Goal: Task Accomplishment & Management: Use online tool/utility

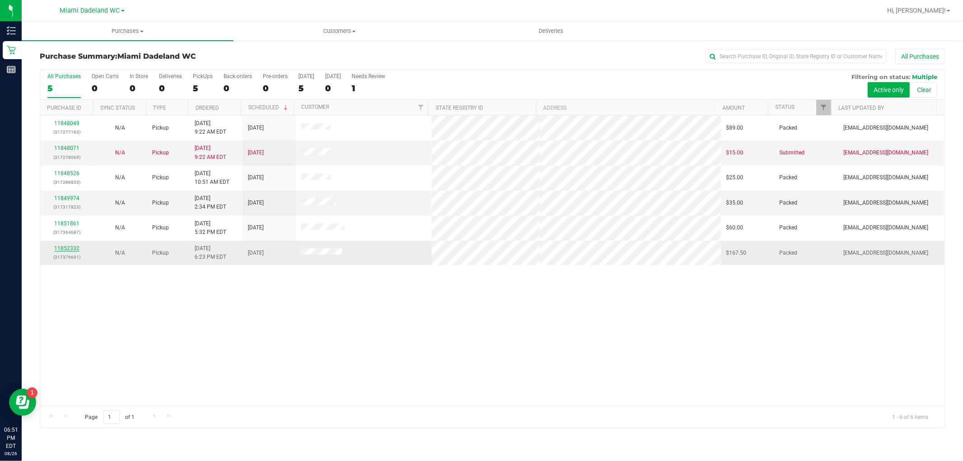
click at [70, 247] on link "11852332" at bounding box center [66, 248] width 25 height 6
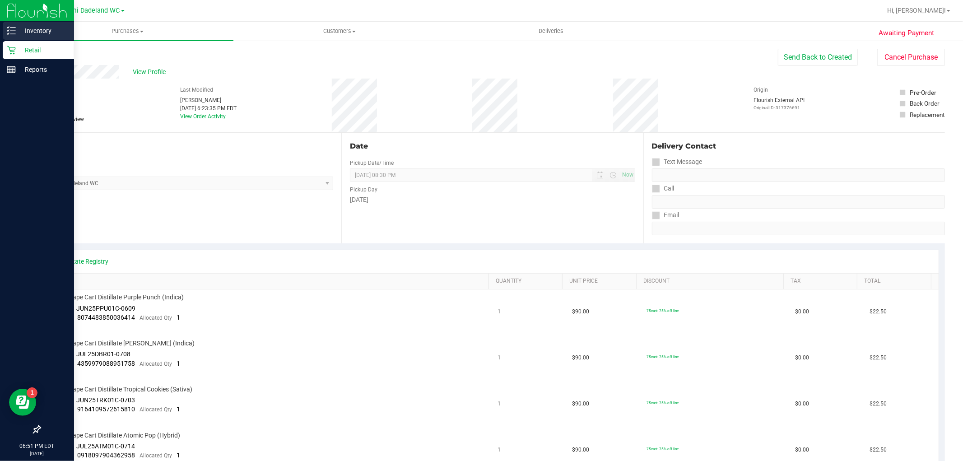
click at [33, 28] on p "Inventory" at bounding box center [43, 30] width 54 height 11
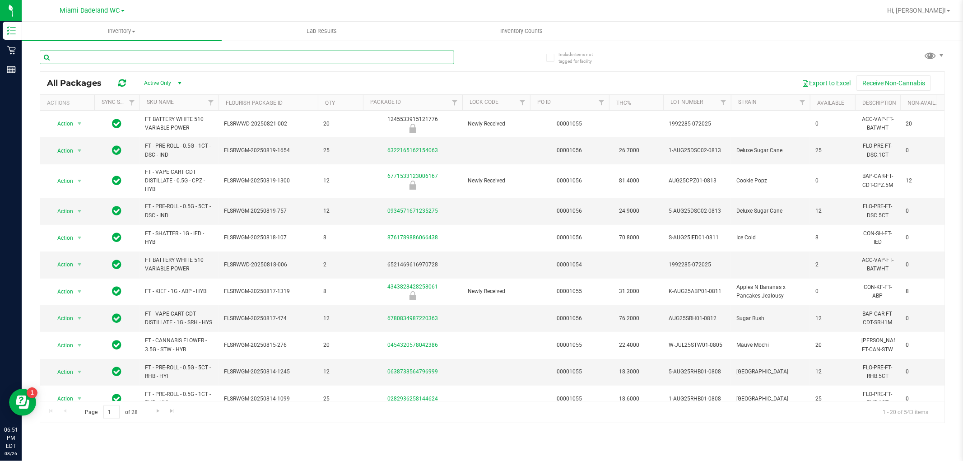
click at [186, 56] on input "text" at bounding box center [247, 58] width 415 height 14
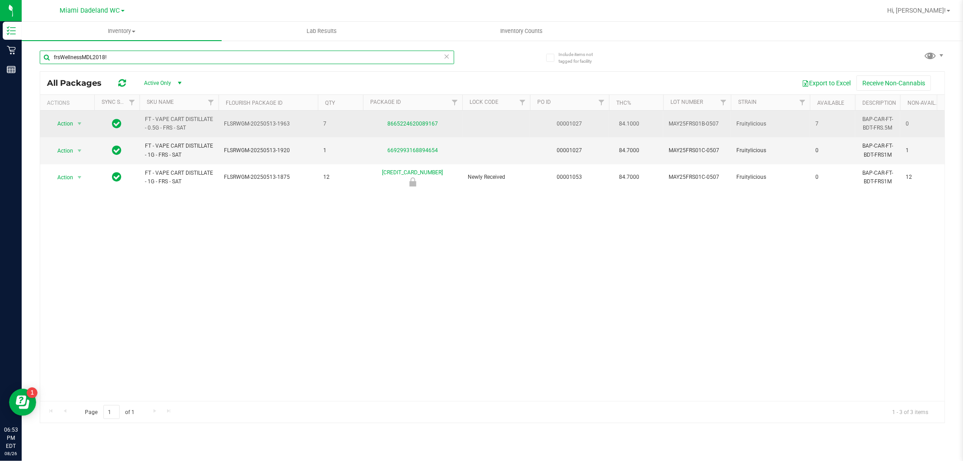
type input "frsWellnessMDL2018!"
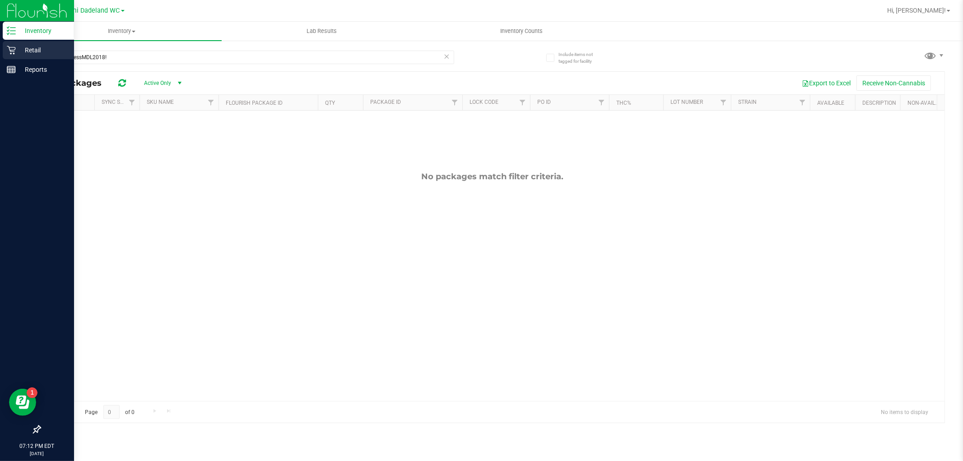
click at [25, 46] on p "Retail" at bounding box center [43, 50] width 54 height 11
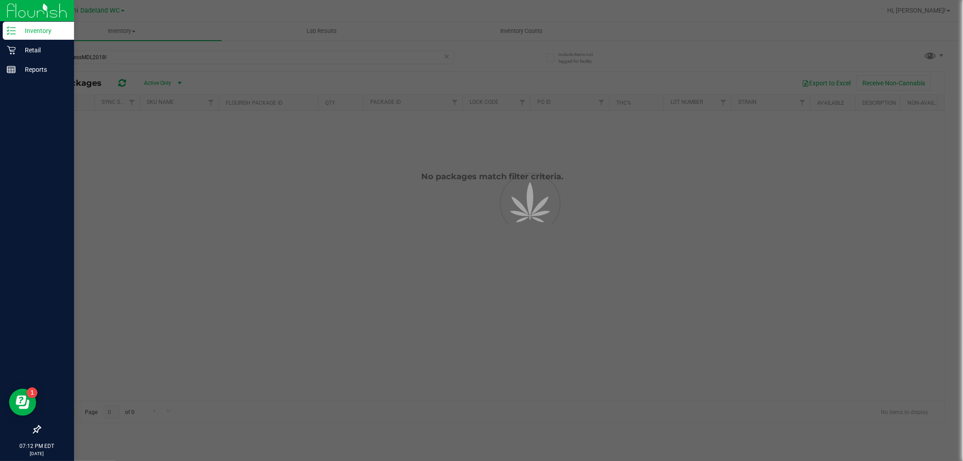
click at [37, 32] on p "Inventory" at bounding box center [43, 30] width 54 height 11
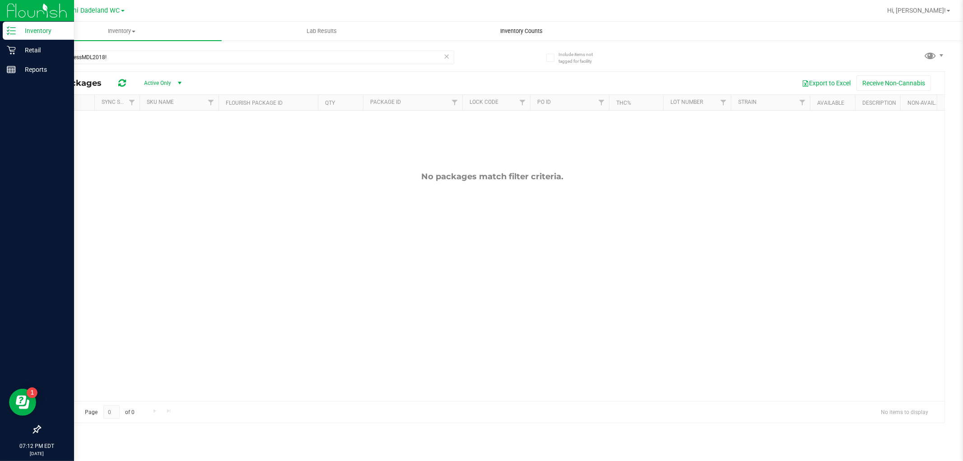
click at [518, 28] on span "Inventory Counts" at bounding box center [522, 31] width 67 height 8
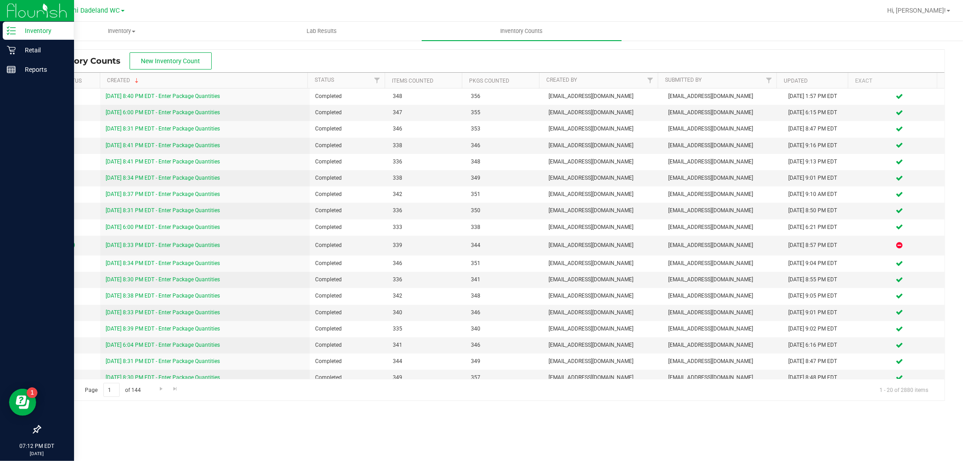
click at [17, 31] on p "Inventory" at bounding box center [43, 30] width 54 height 11
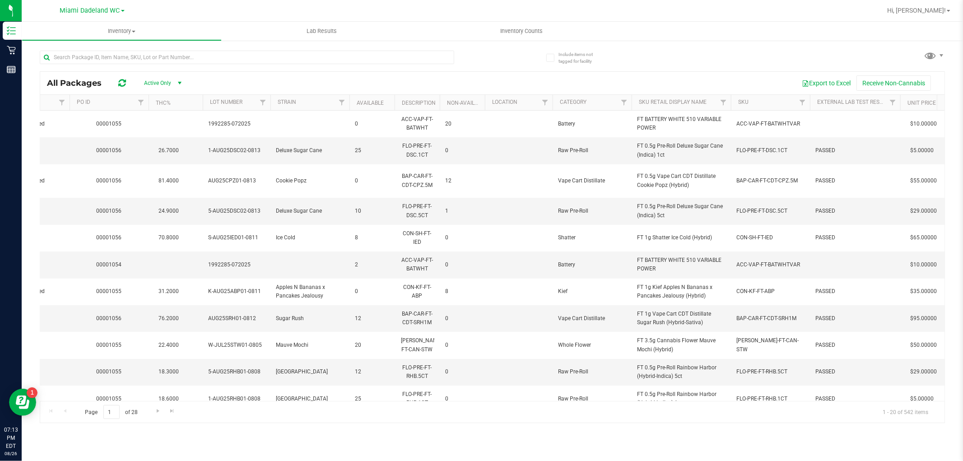
click at [783, 100] on th "SKU" at bounding box center [770, 103] width 79 height 16
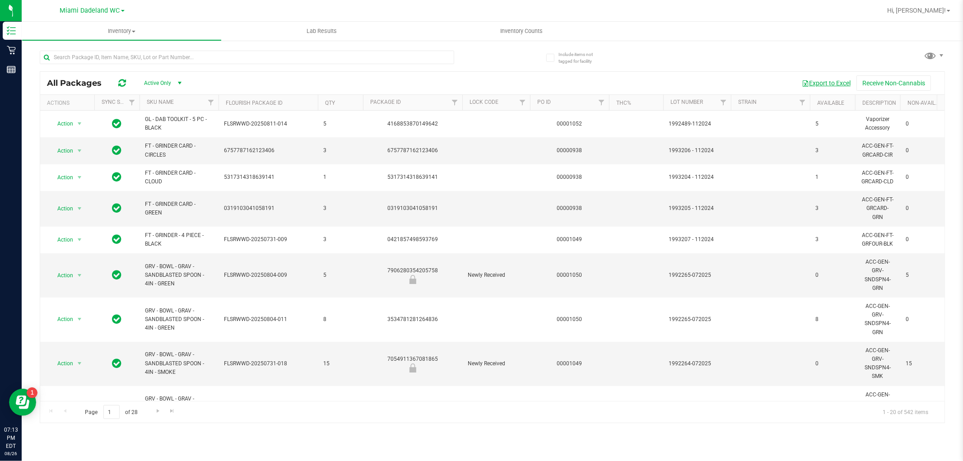
click at [835, 87] on button "Export to Excel" at bounding box center [826, 82] width 61 height 15
click at [161, 53] on input "text" at bounding box center [247, 58] width 415 height 14
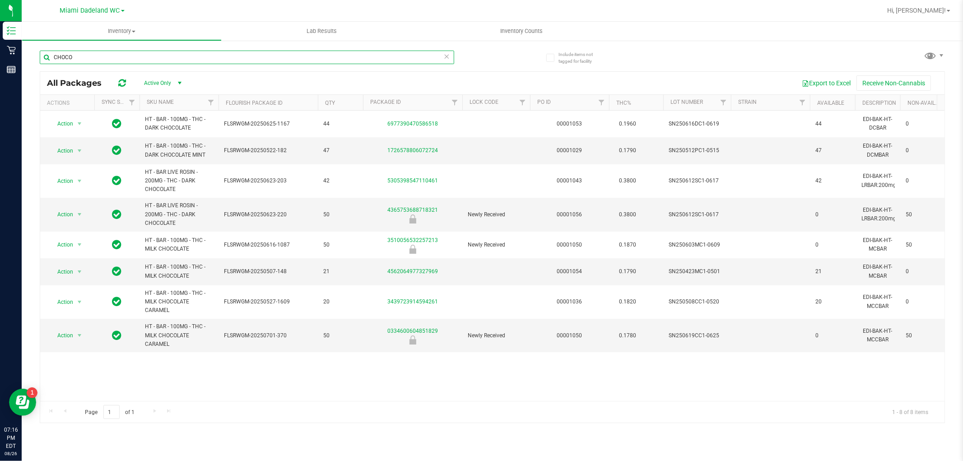
type input "CHOCO"
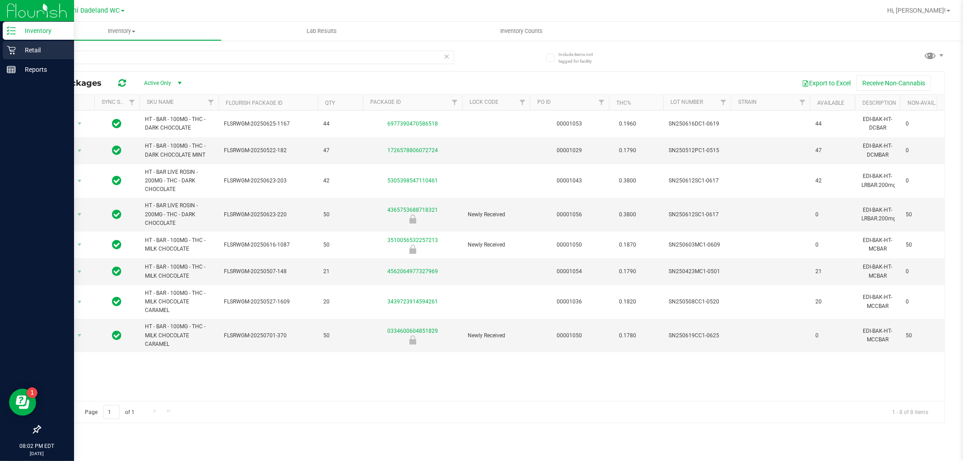
click at [19, 52] on p "Retail" at bounding box center [43, 50] width 54 height 11
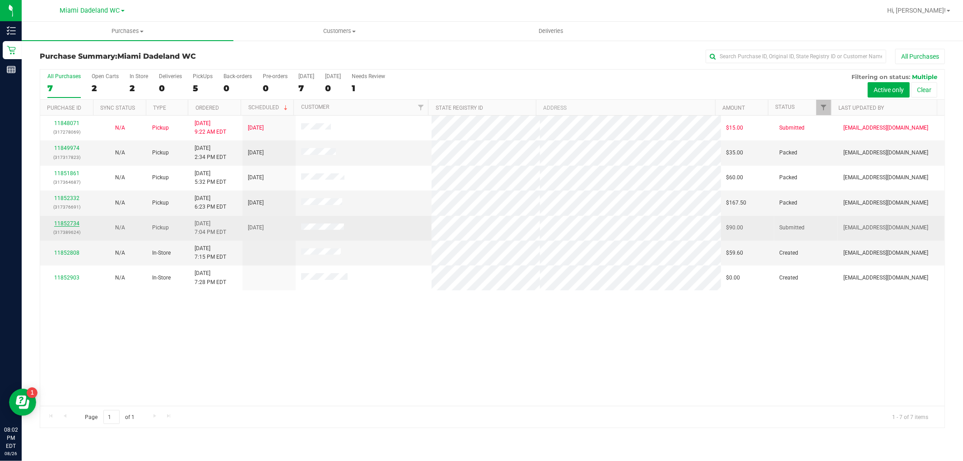
click at [64, 222] on link "11852734" at bounding box center [66, 223] width 25 height 6
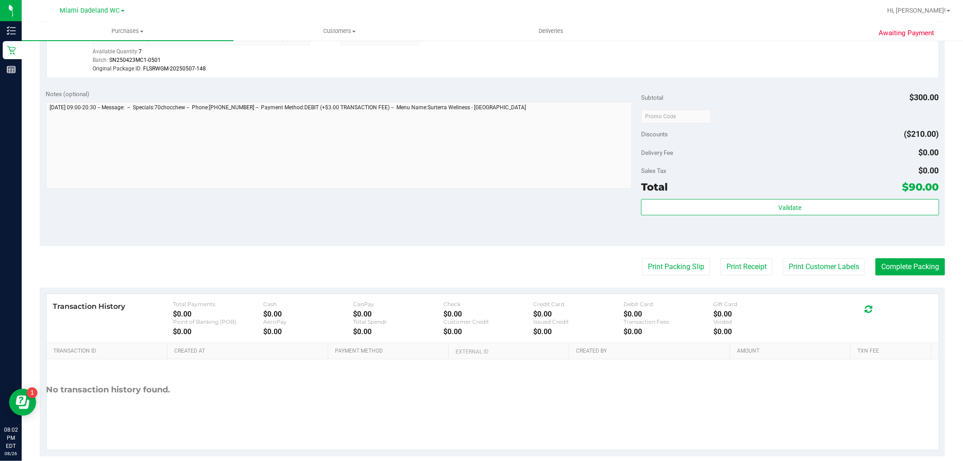
scroll to position [287, 0]
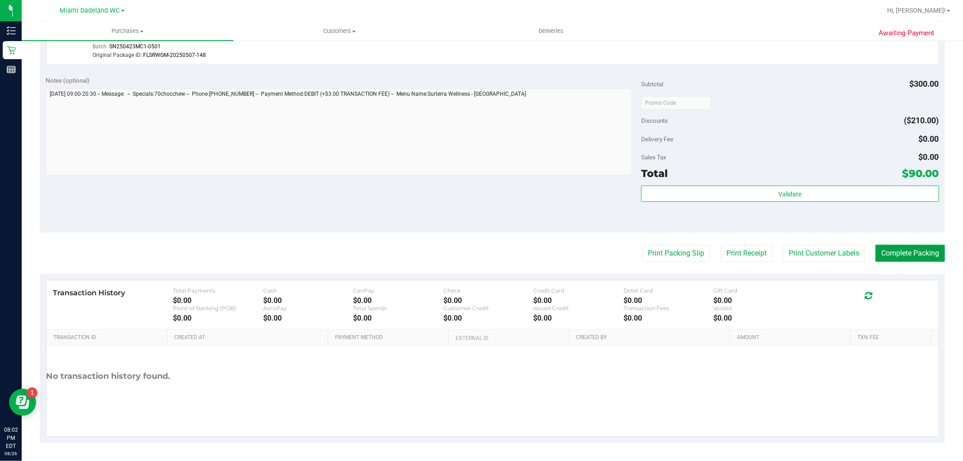
click at [886, 245] on button "Complete Packing" at bounding box center [911, 253] width 70 height 17
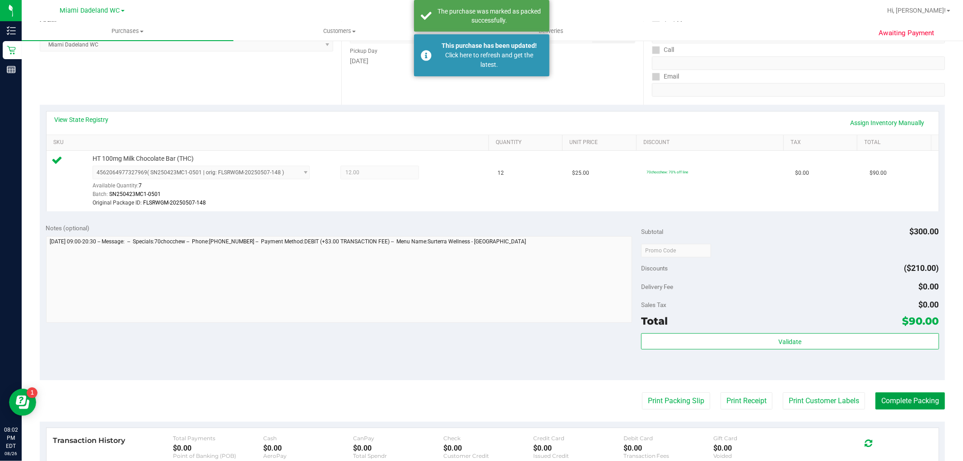
scroll to position [136, 0]
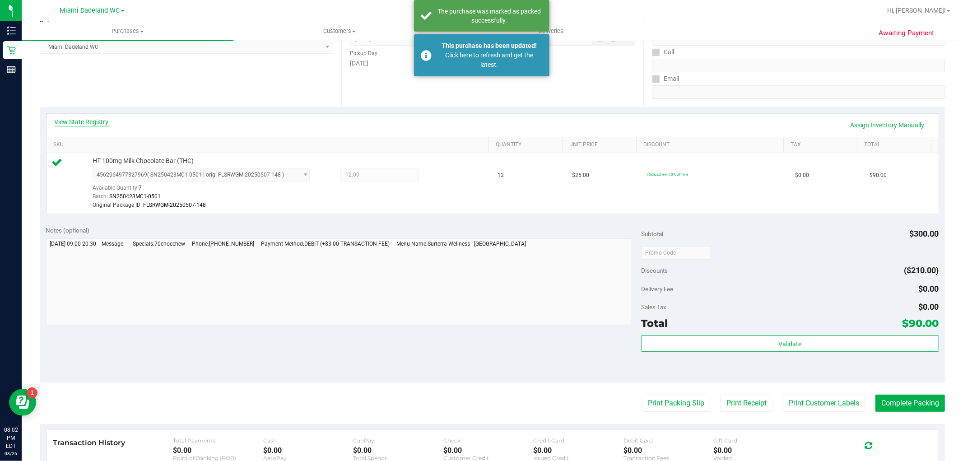
click at [91, 117] on link "View State Registry" at bounding box center [82, 121] width 54 height 9
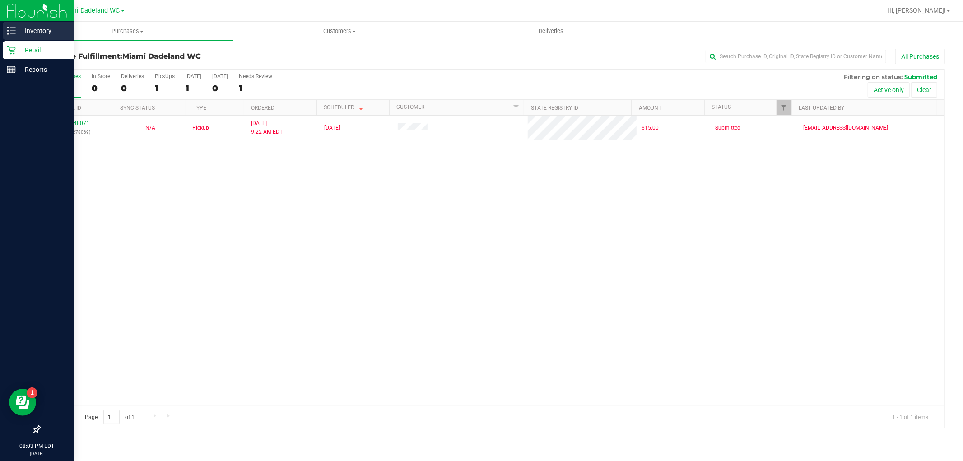
click at [11, 30] on icon at bounding box center [11, 30] width 9 height 9
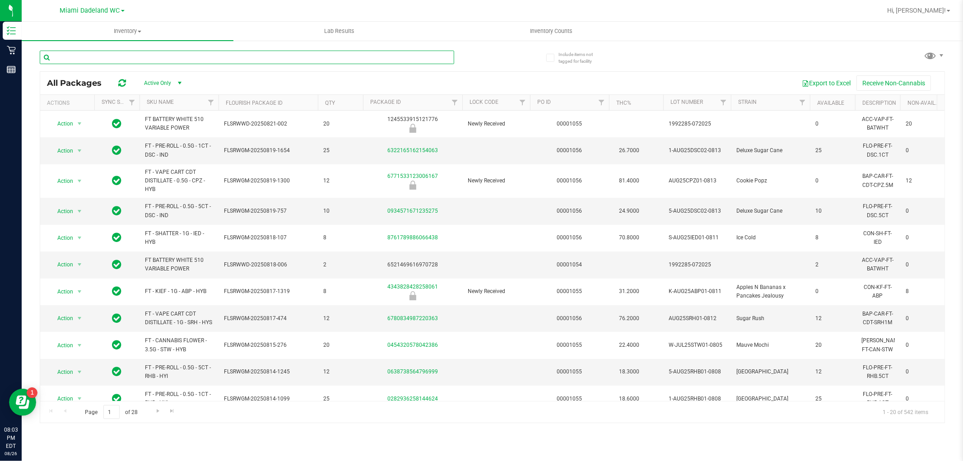
click at [165, 57] on input "text" at bounding box center [247, 58] width 415 height 14
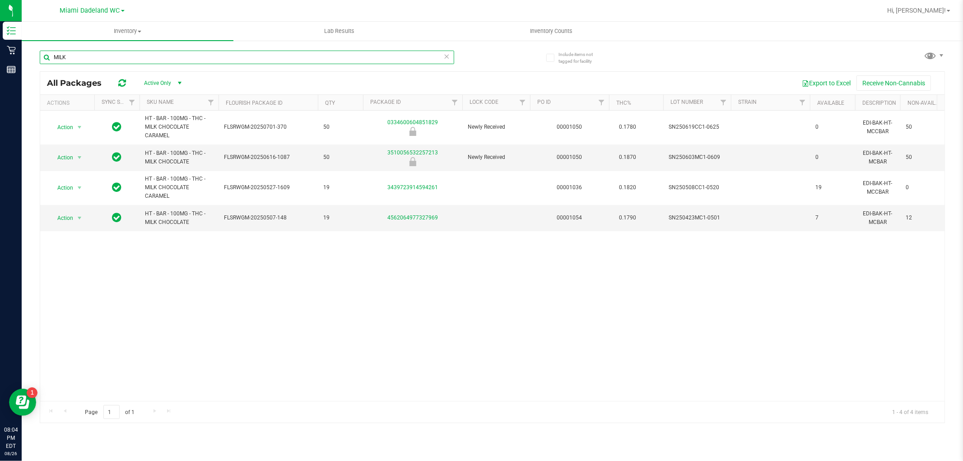
type input "MILK"
click at [69, 159] on span "Action" at bounding box center [61, 157] width 24 height 13
click at [136, 306] on div "Action Action Global inventory Package audit log Print package label Print prod…" at bounding box center [492, 256] width 905 height 290
